Goal: Navigation & Orientation: Find specific page/section

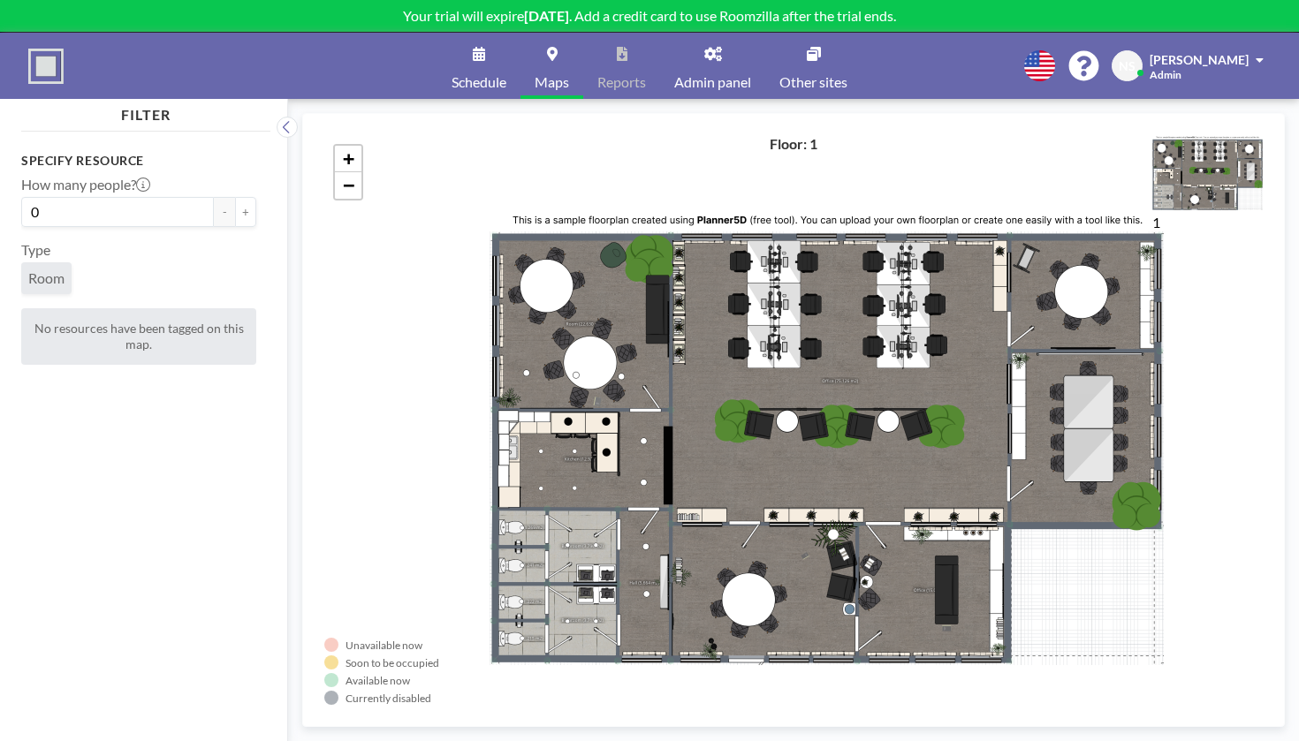
click at [485, 47] on icon at bounding box center [479, 54] width 12 height 14
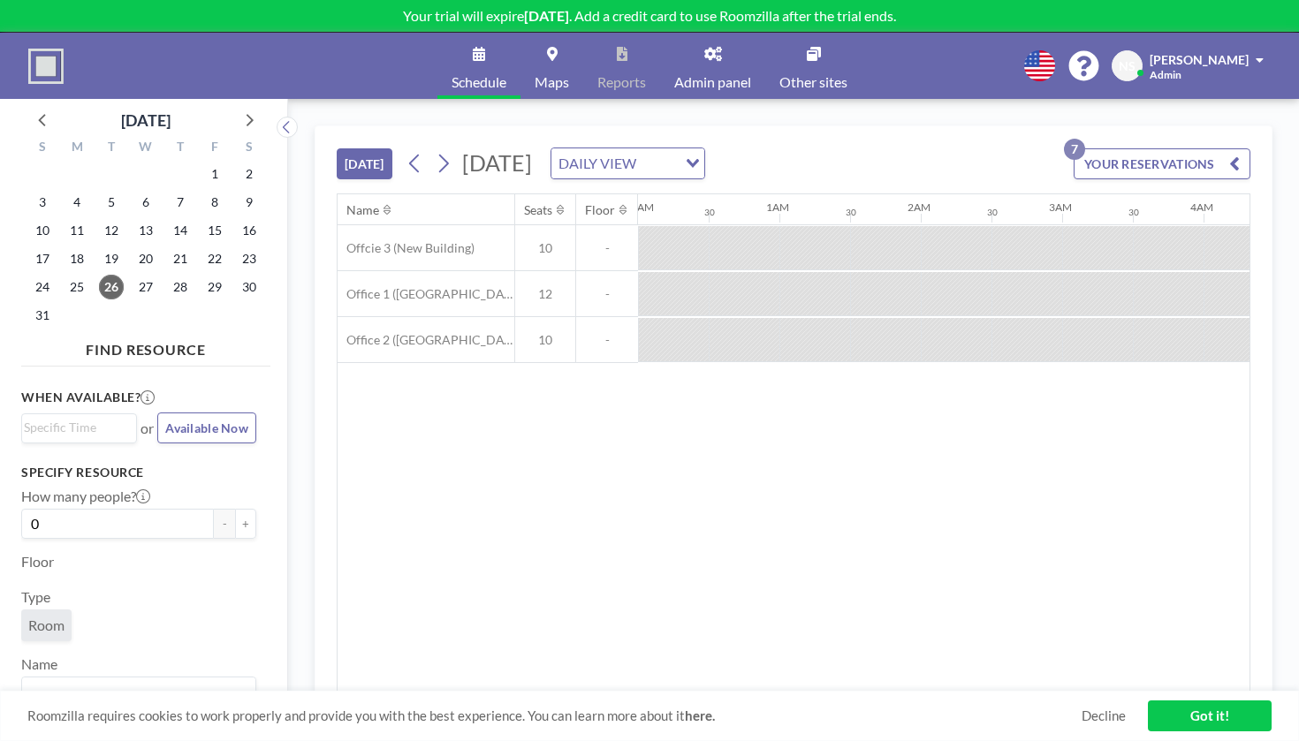
scroll to position [0, 1436]
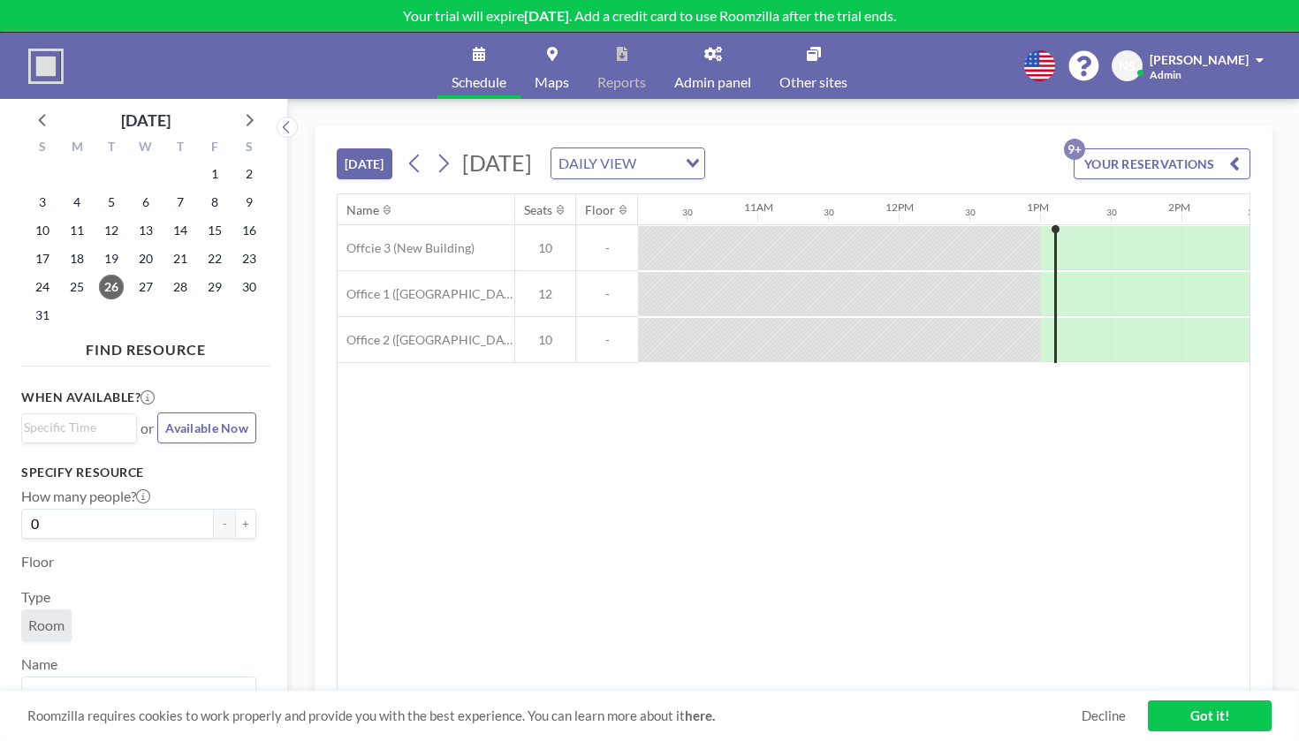
click at [1114, 725] on link "Decline" at bounding box center [1104, 716] width 44 height 17
click at [1112, 718] on link "Decline" at bounding box center [1104, 716] width 44 height 17
click at [1158, 718] on link "Got it!" at bounding box center [1210, 716] width 124 height 31
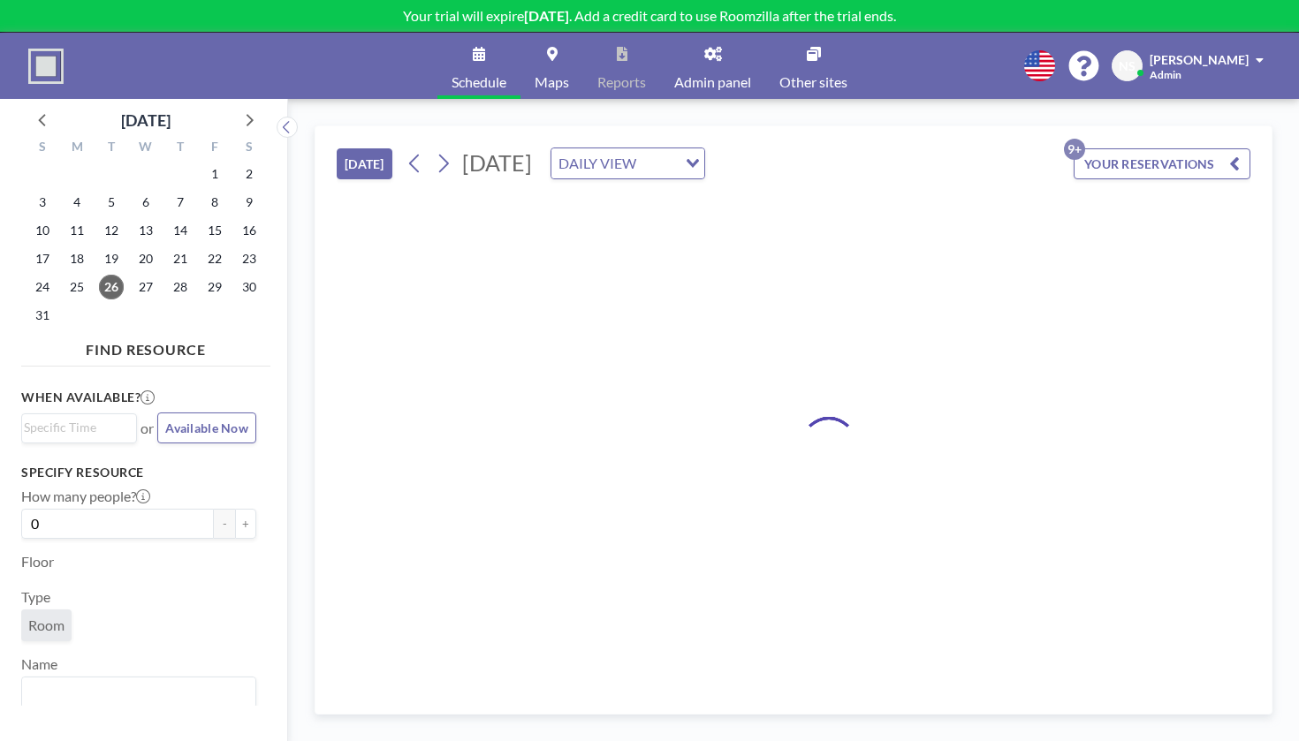
click at [713, 75] on span "Admin panel" at bounding box center [712, 82] width 77 height 14
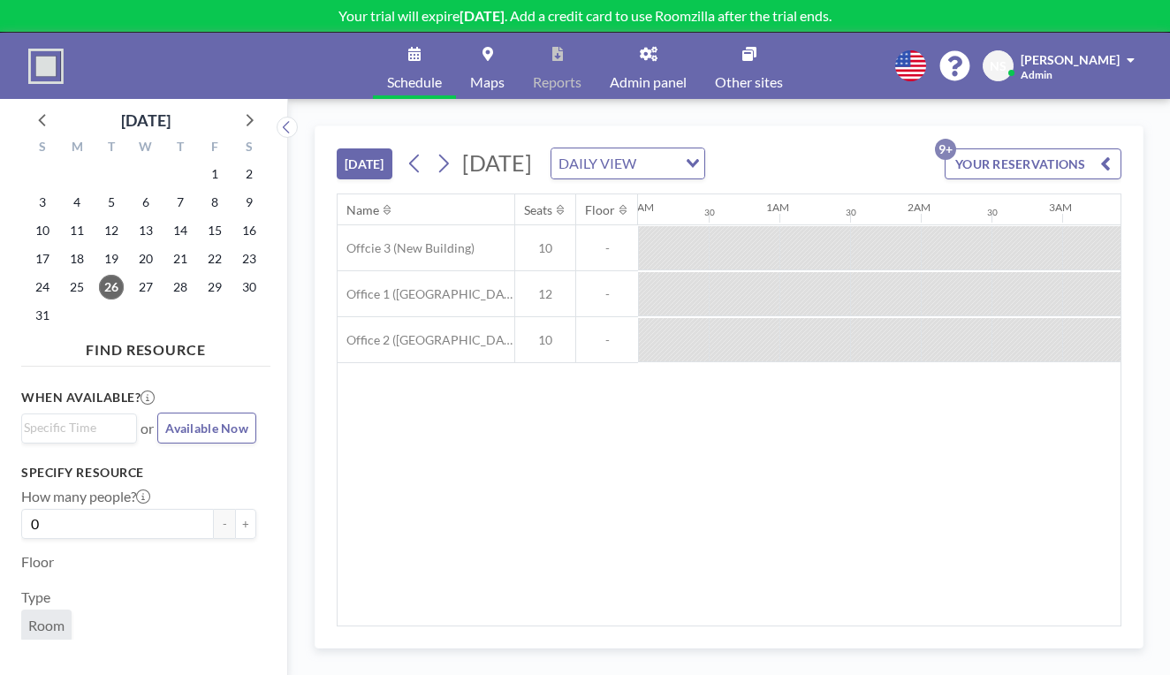
scroll to position [0, 1436]
